Goal: Task Accomplishment & Management: Use online tool/utility

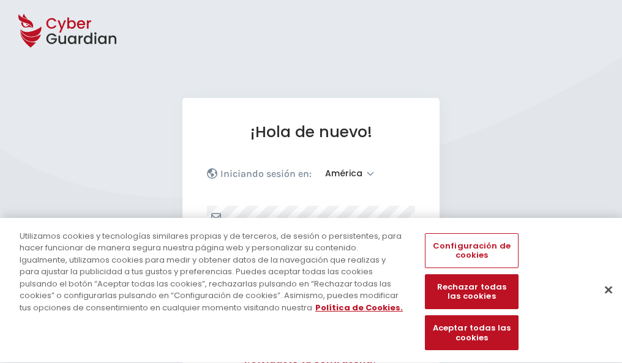
select select "América"
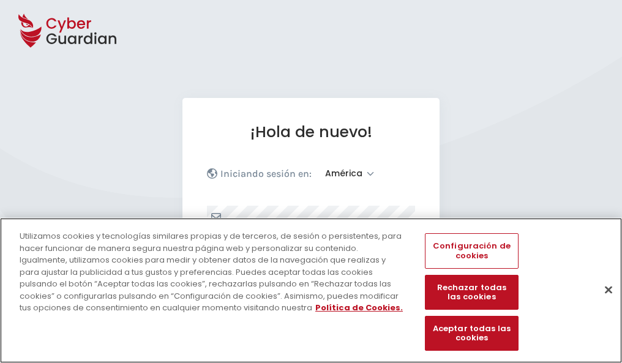
scroll to position [160, 0]
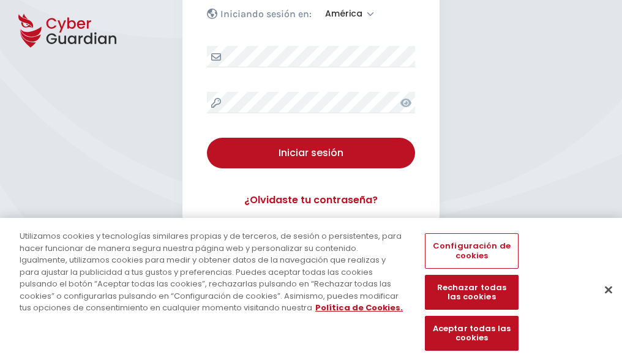
click at [602, 302] on button "Cerrar" at bounding box center [608, 289] width 27 height 27
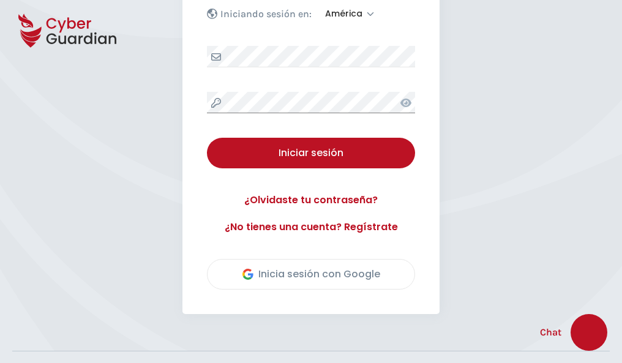
scroll to position [278, 0]
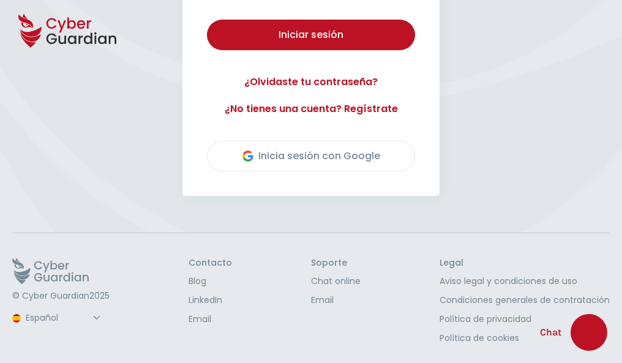
click at [207, 20] on button "Iniciar sesión" at bounding box center [311, 35] width 208 height 31
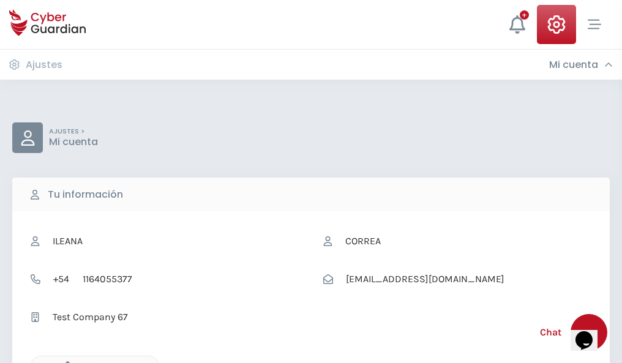
click at [64, 362] on icon "button" at bounding box center [64, 366] width 10 height 10
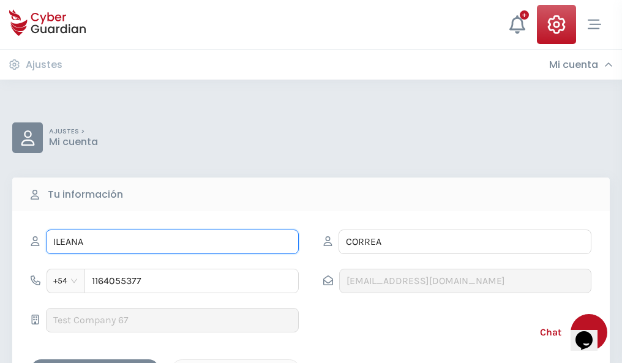
click at [172, 242] on input "ILEANA" at bounding box center [172, 241] width 253 height 24
type input "I"
type input "Américo"
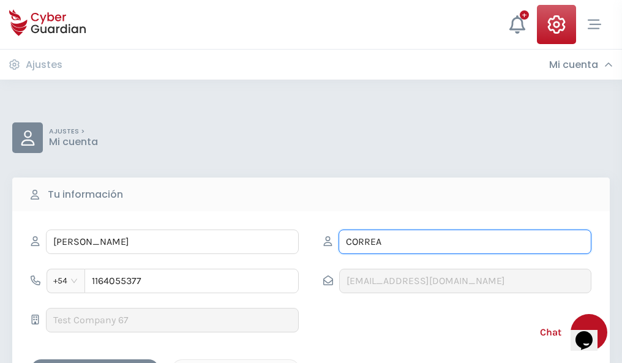
click at [464, 242] on input "CORREA" at bounding box center [464, 241] width 253 height 24
type input "C"
type input "Jove"
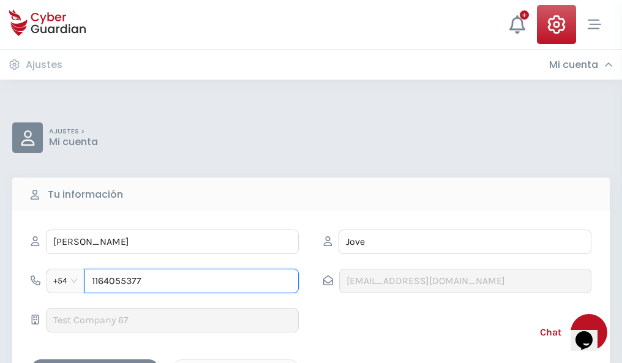
click at [192, 281] on input "1164055377" at bounding box center [191, 281] width 214 height 24
type input "1"
type input "4925201874"
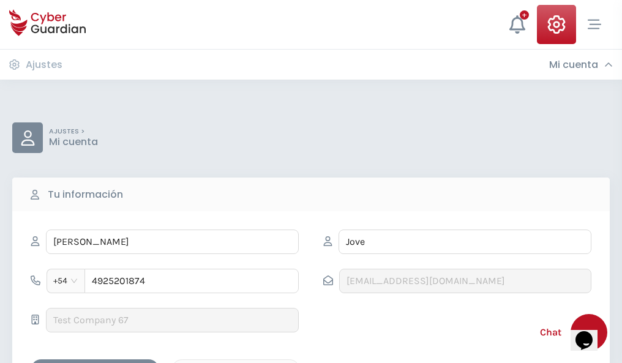
click at [236, 362] on div "Cancelar" at bounding box center [235, 369] width 109 height 15
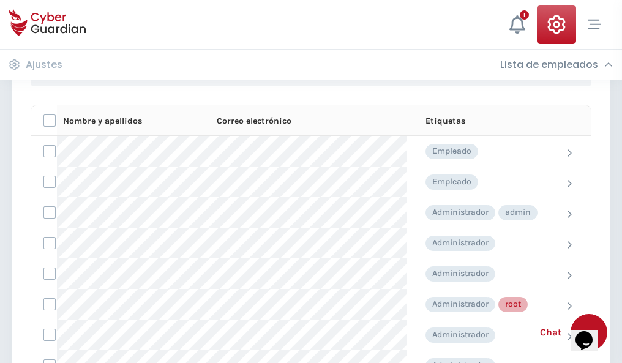
scroll to position [616, 0]
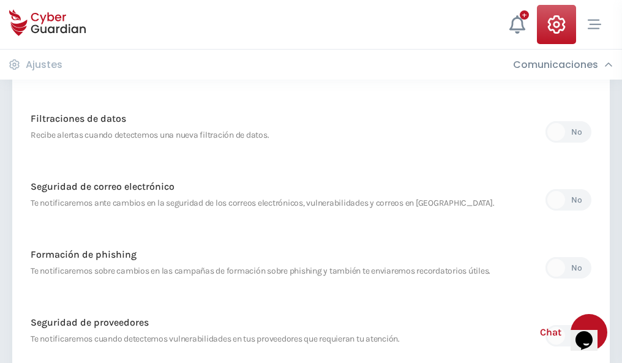
scroll to position [644, 0]
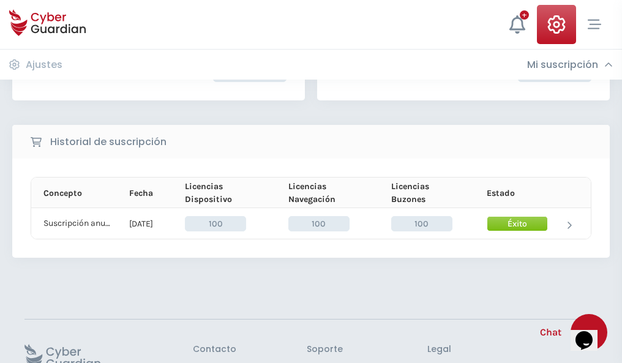
scroll to position [310, 0]
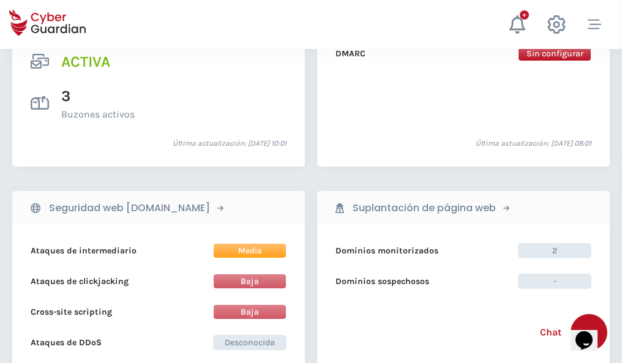
scroll to position [1243, 0]
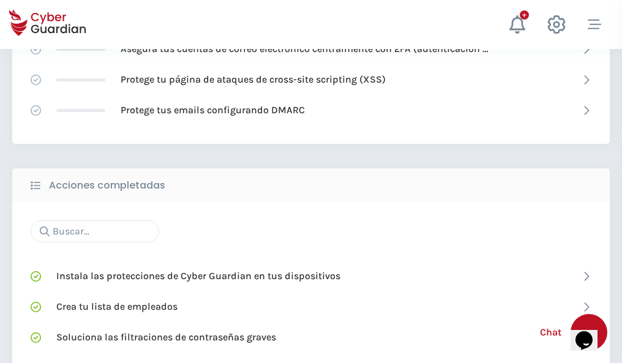
scroll to position [815, 0]
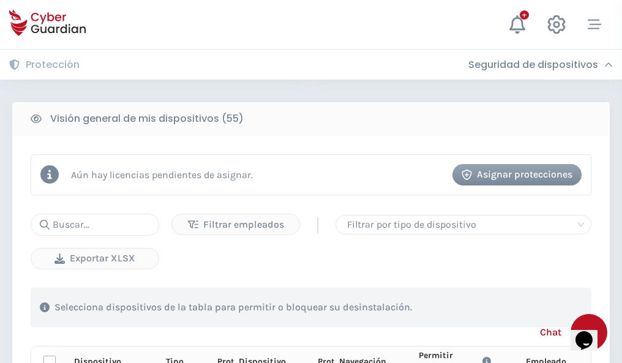
scroll to position [1081, 0]
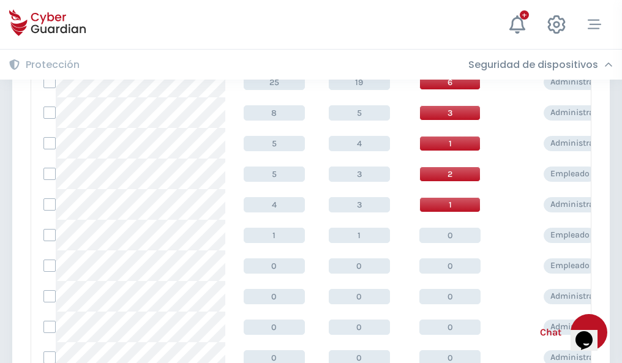
scroll to position [617, 0]
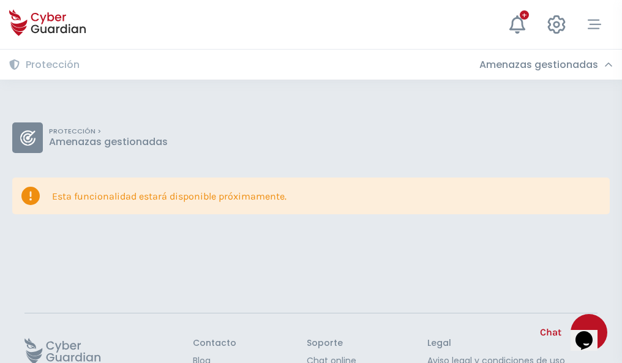
scroll to position [80, 0]
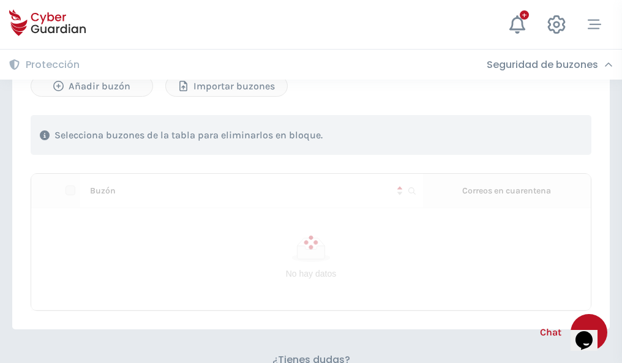
scroll to position [524, 0]
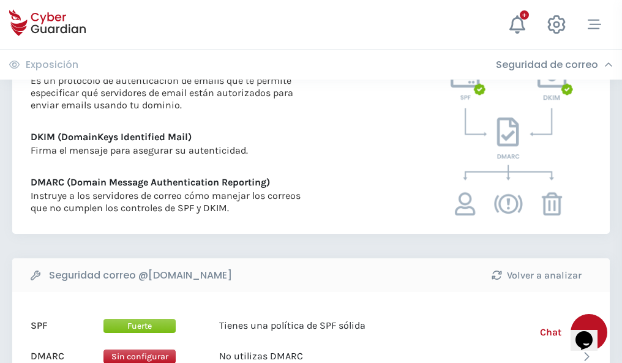
scroll to position [660, 0]
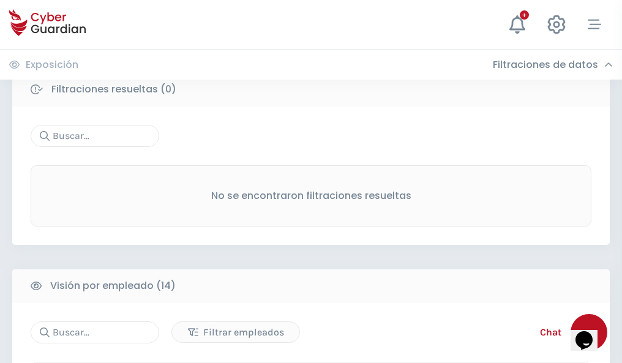
scroll to position [1105, 0]
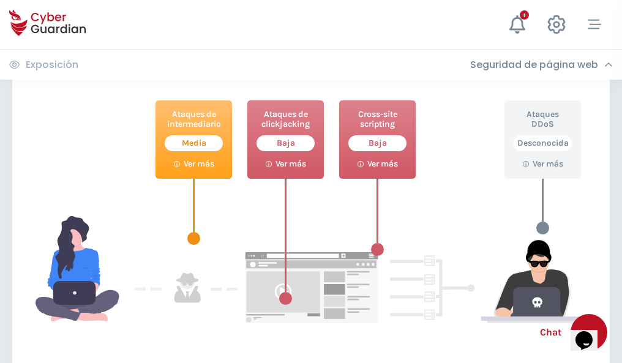
scroll to position [666, 0]
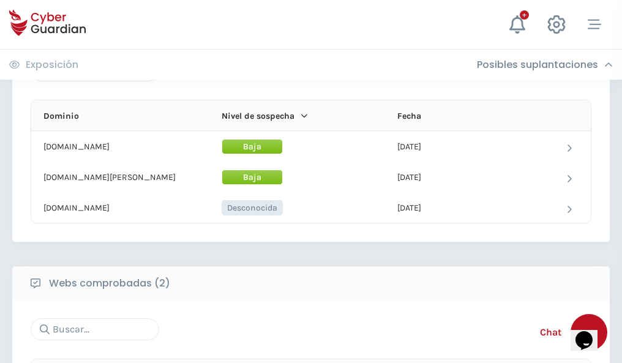
scroll to position [734, 0]
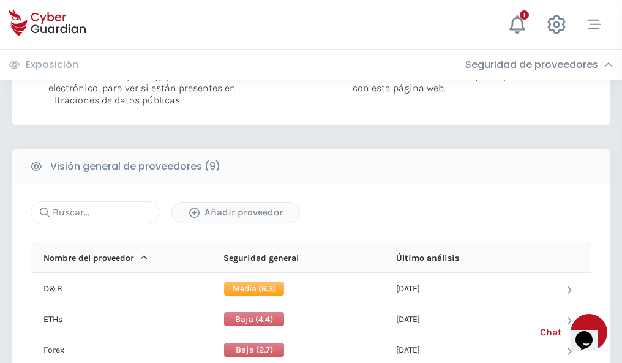
scroll to position [880, 0]
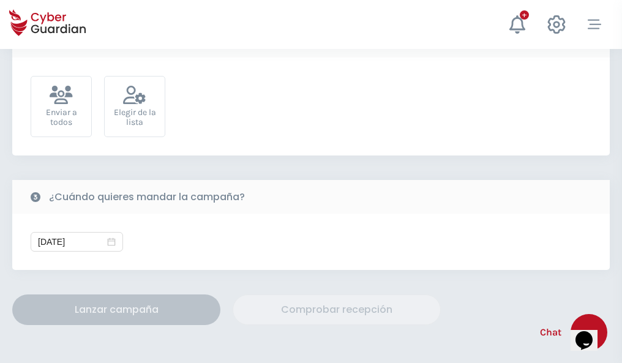
scroll to position [448, 0]
